Goal: Task Accomplishment & Management: Manage account settings

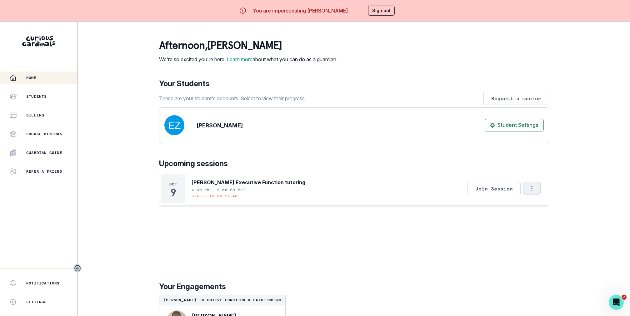
click at [535, 192] on icon "Options" at bounding box center [532, 188] width 7 height 7
click at [558, 232] on button "Copy Session Link" at bounding box center [558, 235] width 69 height 11
click at [384, 10] on button "Sign out" at bounding box center [381, 11] width 27 height 10
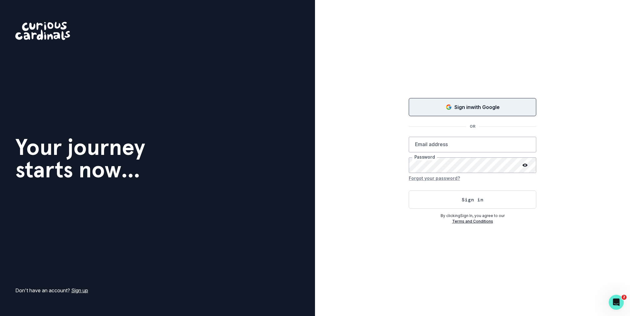
click at [442, 105] on div "Sign in with Google" at bounding box center [473, 107] width 112 height 8
